Goal: Contribute content: Contribute content

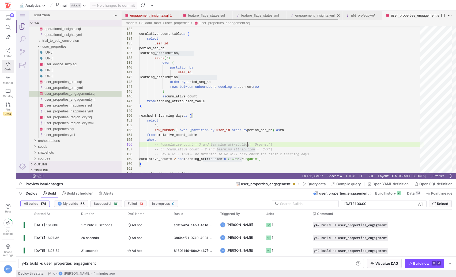
click at [326, 17] on div "engagement_insights.yml" at bounding box center [314, 15] width 39 height 9
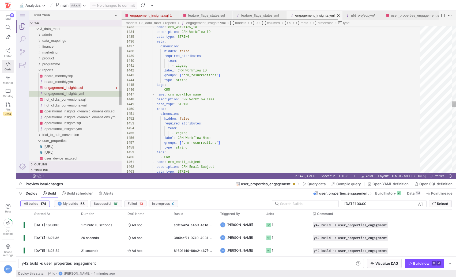
type textarea "y42 build -s engagement_insights"
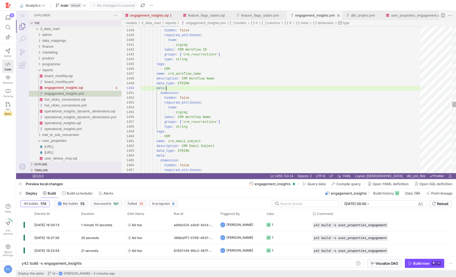
scroll to position [43, 25]
type textarea "dimension: hidden: false required_attributes: team: - zigzag label: CRM Workflo…"
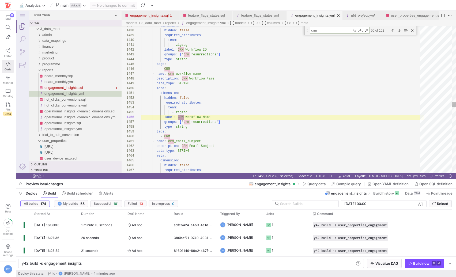
type textarea "crm a"
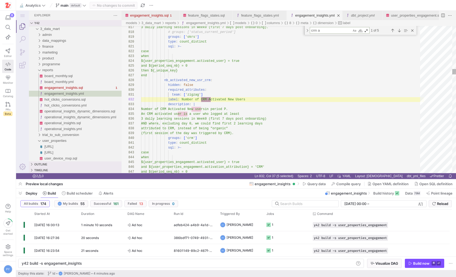
type textarea "team: ['zigzag'] label: Number of CRM Activated New Users description: | Number…"
type textarea "crm activate"
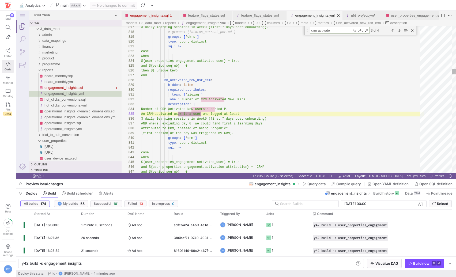
type textarea "required_attributes: team: ['zigzag'] spotlight: visibility: show label: Percen…"
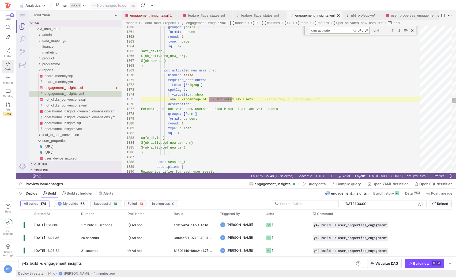
type textarea "crm activate"
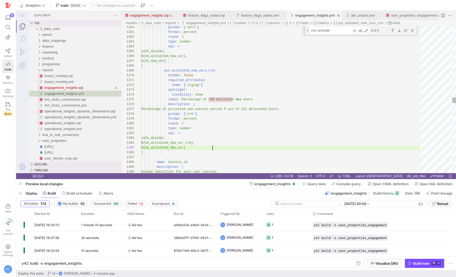
scroll to position [19, 71]
click at [212, 150] on div "groups : [ ' okrs ' ] format : percent round : 1 type : number sql : >- safe_di…" at bounding box center [282, 31] width 283 height 13141
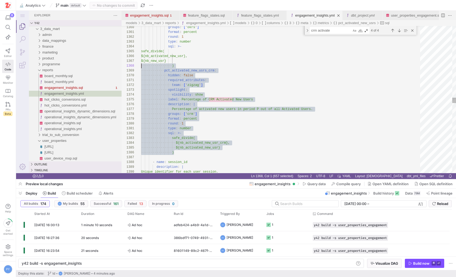
scroll to position [39, 0]
drag, startPoint x: 197, startPoint y: 154, endPoint x: 133, endPoint y: 72, distance: 103.6
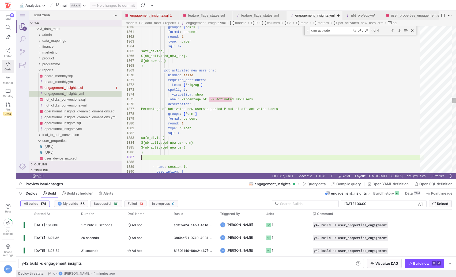
scroll to position [29, 0]
paste textarea "safe_divide( ${nb_activated_new_usr_crm}, ${nb_activated_new_usr} ) - name: ses…"
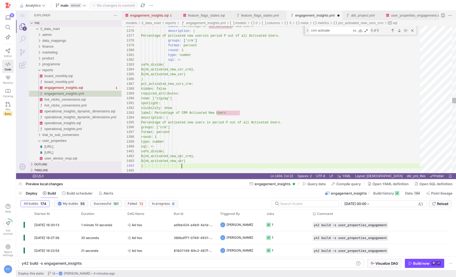
scroll to position [14, 33]
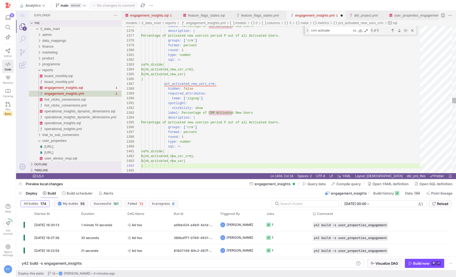
click at [215, 85] on div "label : Percentage of CRM Activated New Users description : | Percentage of act…" at bounding box center [282, 2] width 283 height 13228
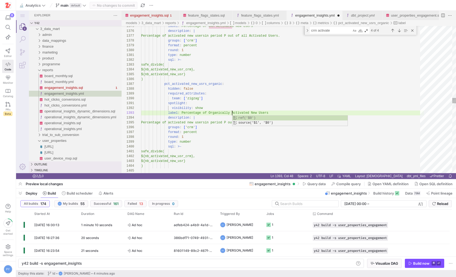
scroll to position [10, 89]
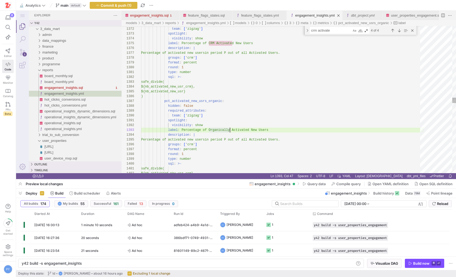
click at [200, 52] on div "label : Percentage of CRM Activated New Users description : | Percentage of act…" at bounding box center [282, 19] width 283 height 13228
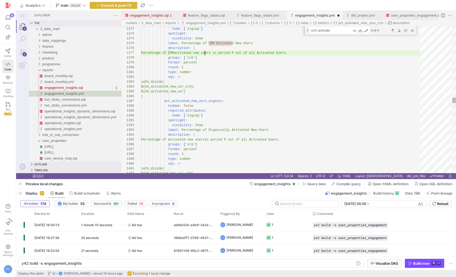
scroll to position [29, 66]
click at [200, 138] on div "label : Percentage of CRM Activated New Users description : | Percentage of CRM…" at bounding box center [282, 19] width 283 height 13228
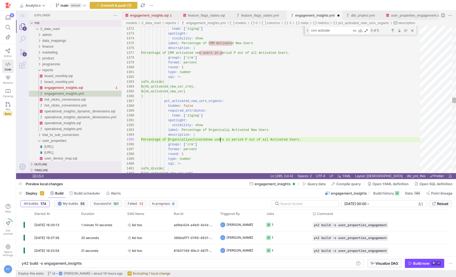
scroll to position [19, 81]
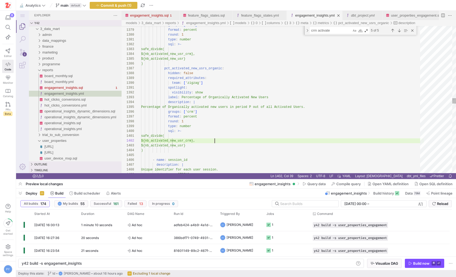
scroll to position [5, 85]
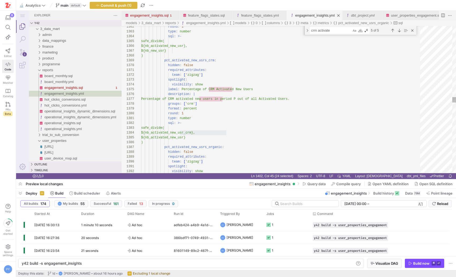
type textarea "safe_divide( ${nb_activated_new_usr_crm}, ${nb_activated_new_usr} ) - name: ses…"
type textarea "nb_activated_new_usr_crm"
click at [394, 32] on div "Previous Match (⇧Enter)" at bounding box center [393, 31] width 6 height 6
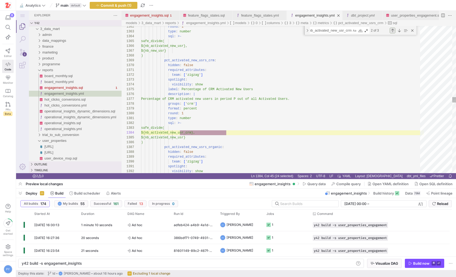
click at [394, 32] on div "Previous Match (⇧Enter)" at bounding box center [393, 31] width 6 height 6
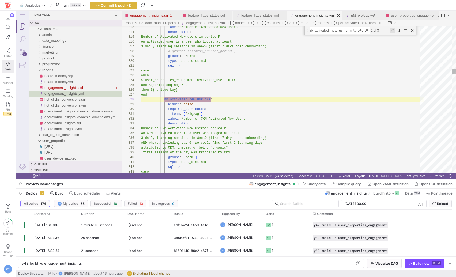
scroll to position [48, 70]
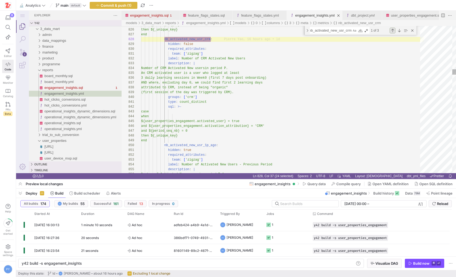
click at [393, 30] on div "Previous Match (⇧Enter)" at bounding box center [393, 31] width 6 height 6
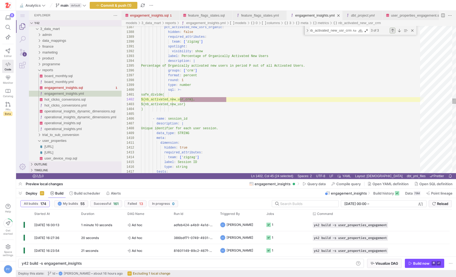
scroll to position [48, 85]
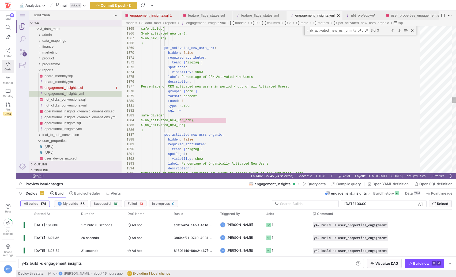
click at [183, 46] on div "pct_activated_new_usrs_organic : hidden : false required_attributes : team : [ …" at bounding box center [282, 53] width 283 height 13228
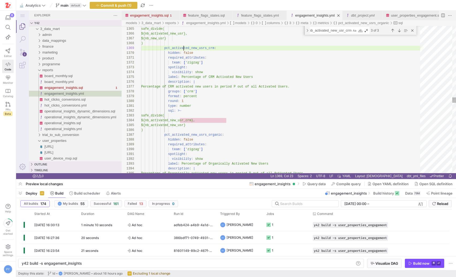
scroll to position [39, 74]
click at [183, 46] on div "pct_activated_new_usrs_organic : hidden : false required_attributes : team : [ …" at bounding box center [282, 53] width 283 height 13228
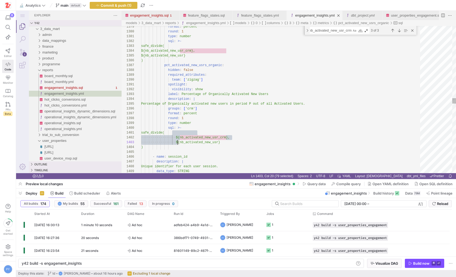
scroll to position [0, 33]
drag, startPoint x: 173, startPoint y: 133, endPoint x: 178, endPoint y: 146, distance: 13.8
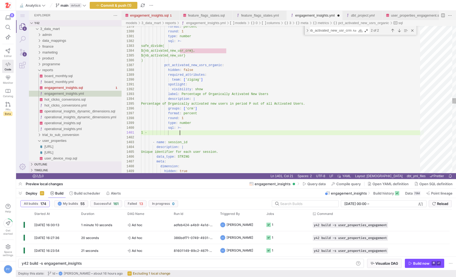
scroll to position [0, 39]
paste textarea "pct_activated_new_usrs_crm"
type textarea "1 - ${pct_activated_new_usrs_crm} - name: session_id description: | Unique iden…"
click at [123, 6] on span "Commit & push (1)" at bounding box center [116, 5] width 31 height 4
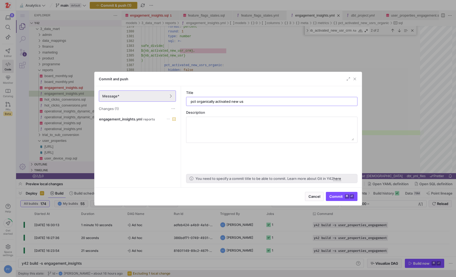
type input "pct organically activated new usr"
